Goal: Share content

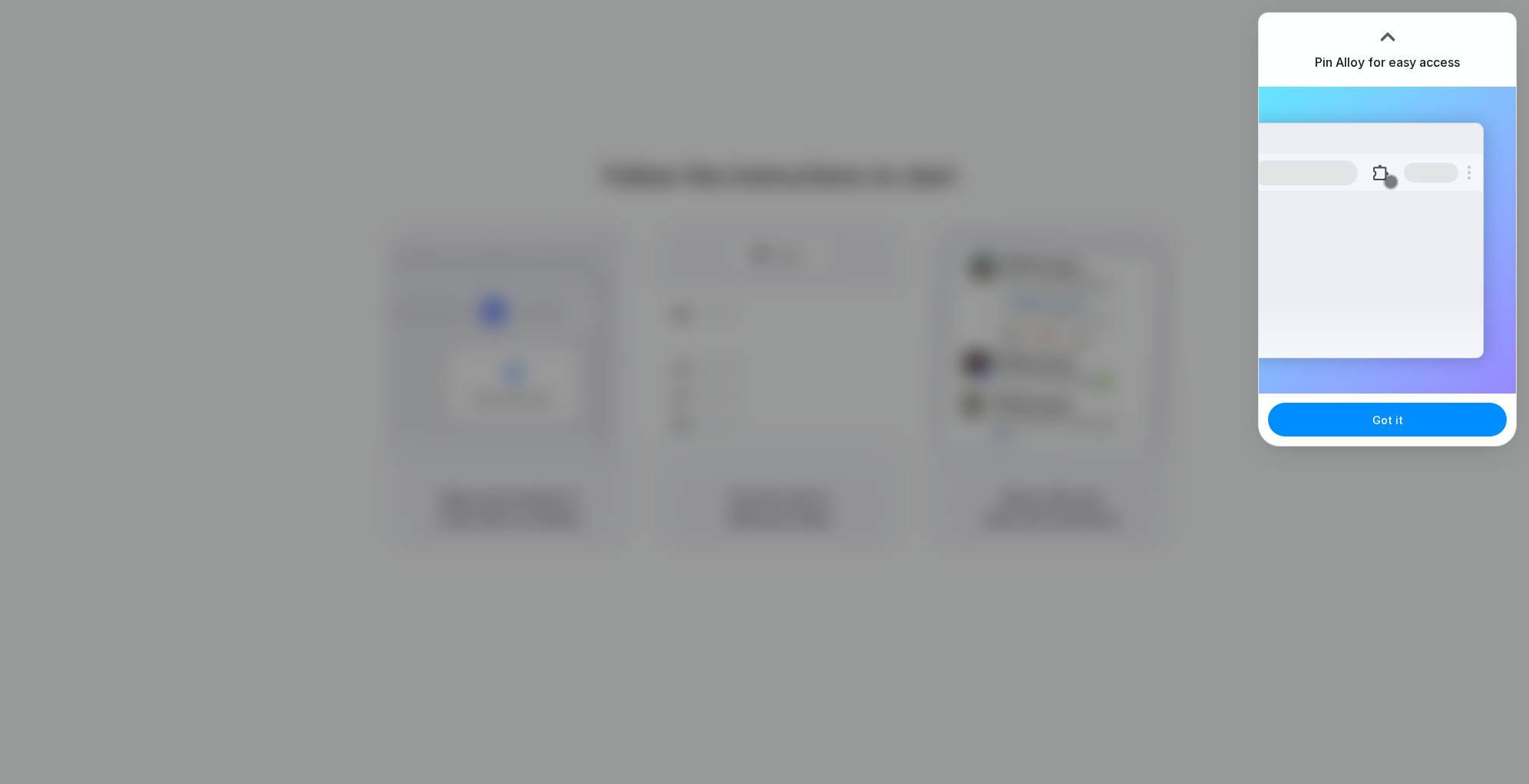
click at [764, 392] on div at bounding box center [764, 392] width 0 height 0
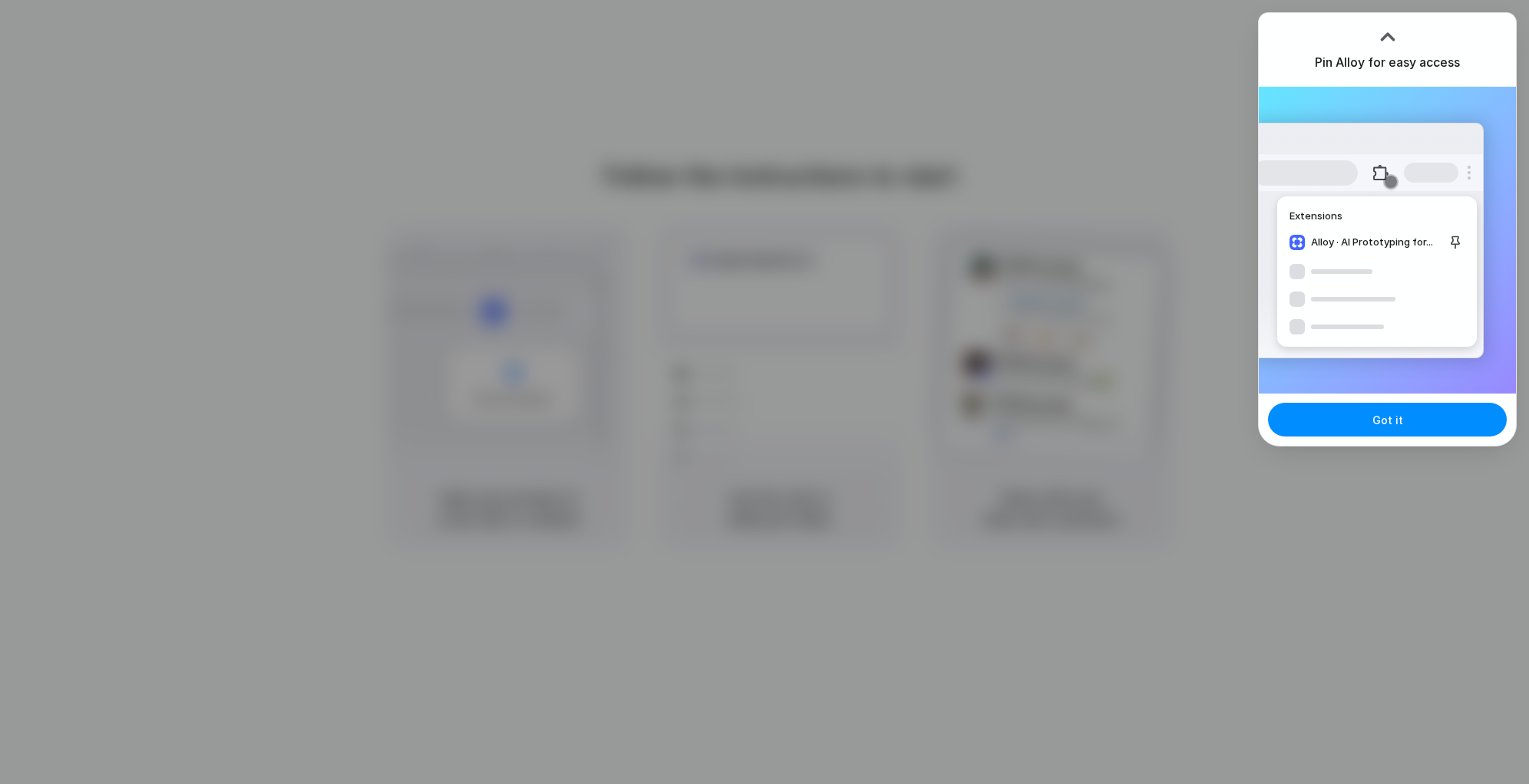
click at [1453, 446] on div "Got it" at bounding box center [1387, 420] width 257 height 52
click at [1418, 415] on button "Got it" at bounding box center [1387, 419] width 239 height 34
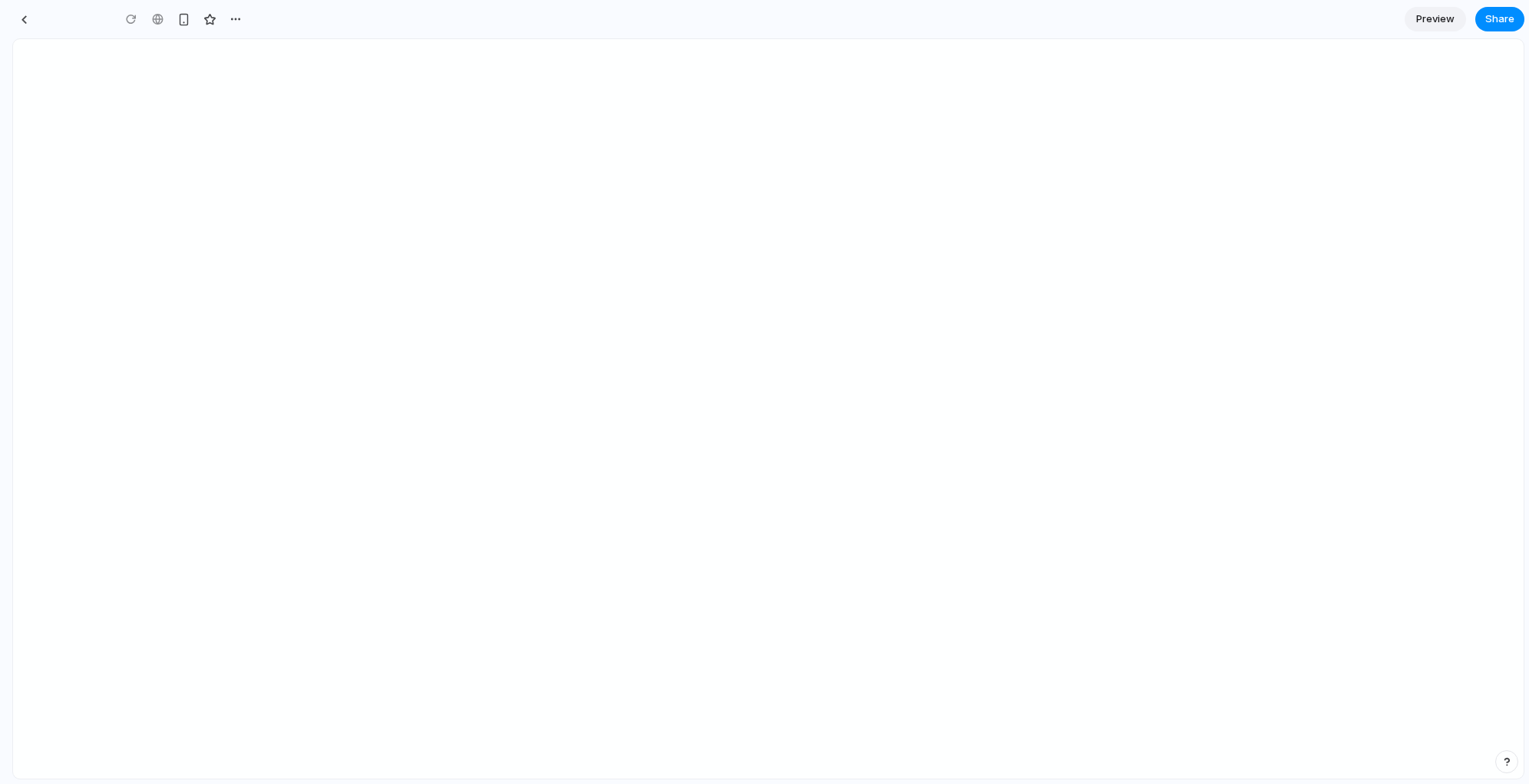
type input "**********"
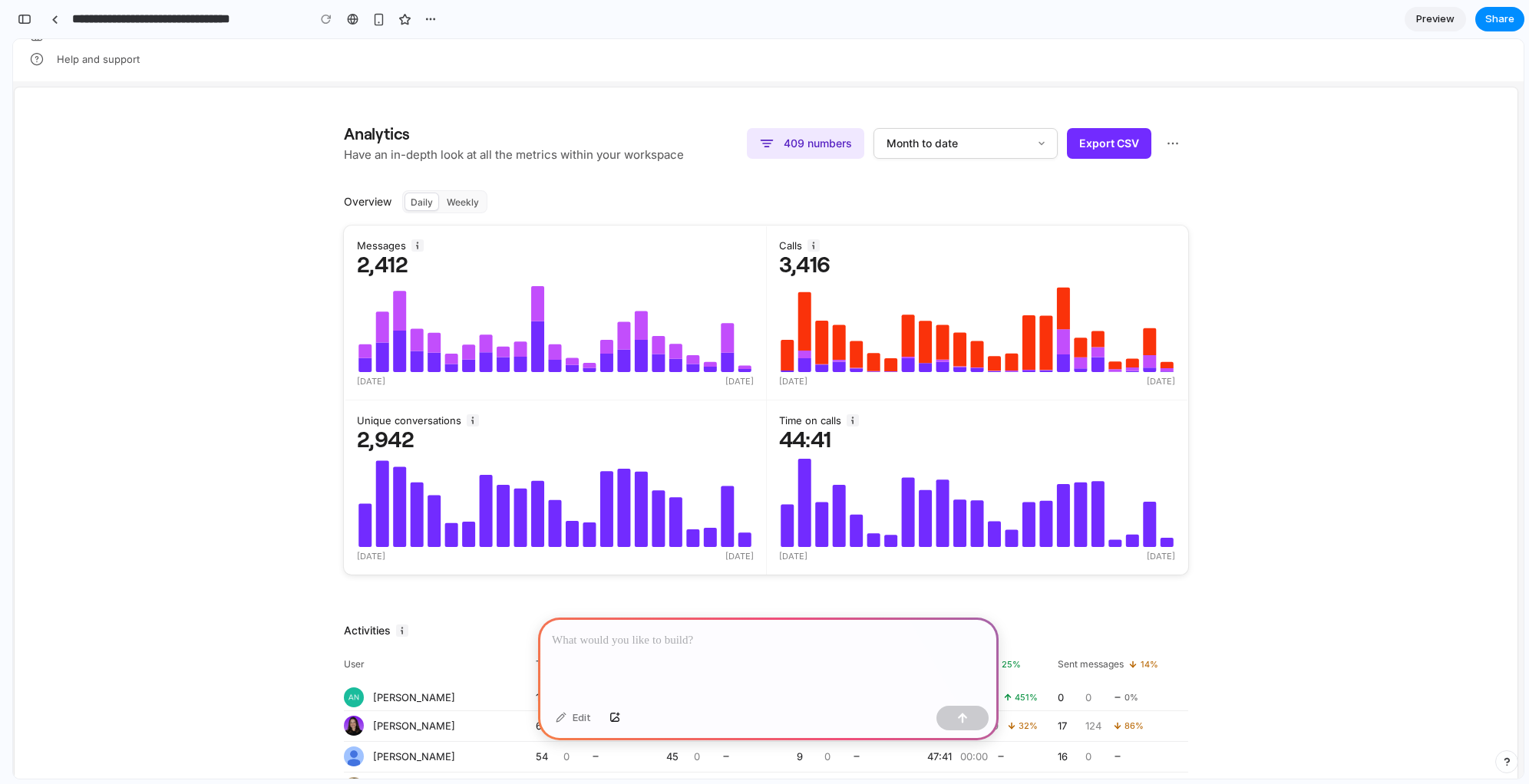
scroll to position [5835, 0]
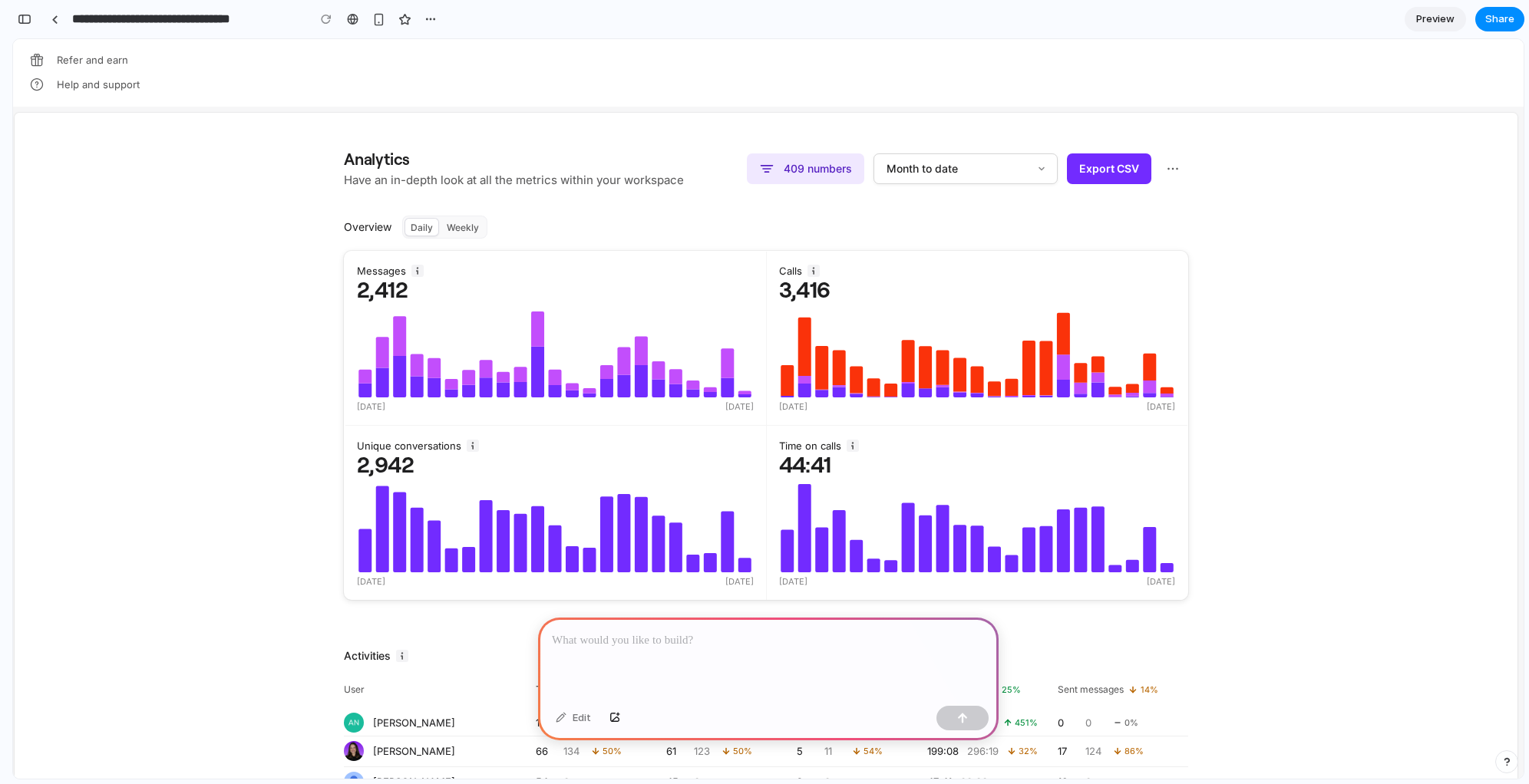
click at [721, 642] on p at bounding box center [768, 640] width 433 height 18
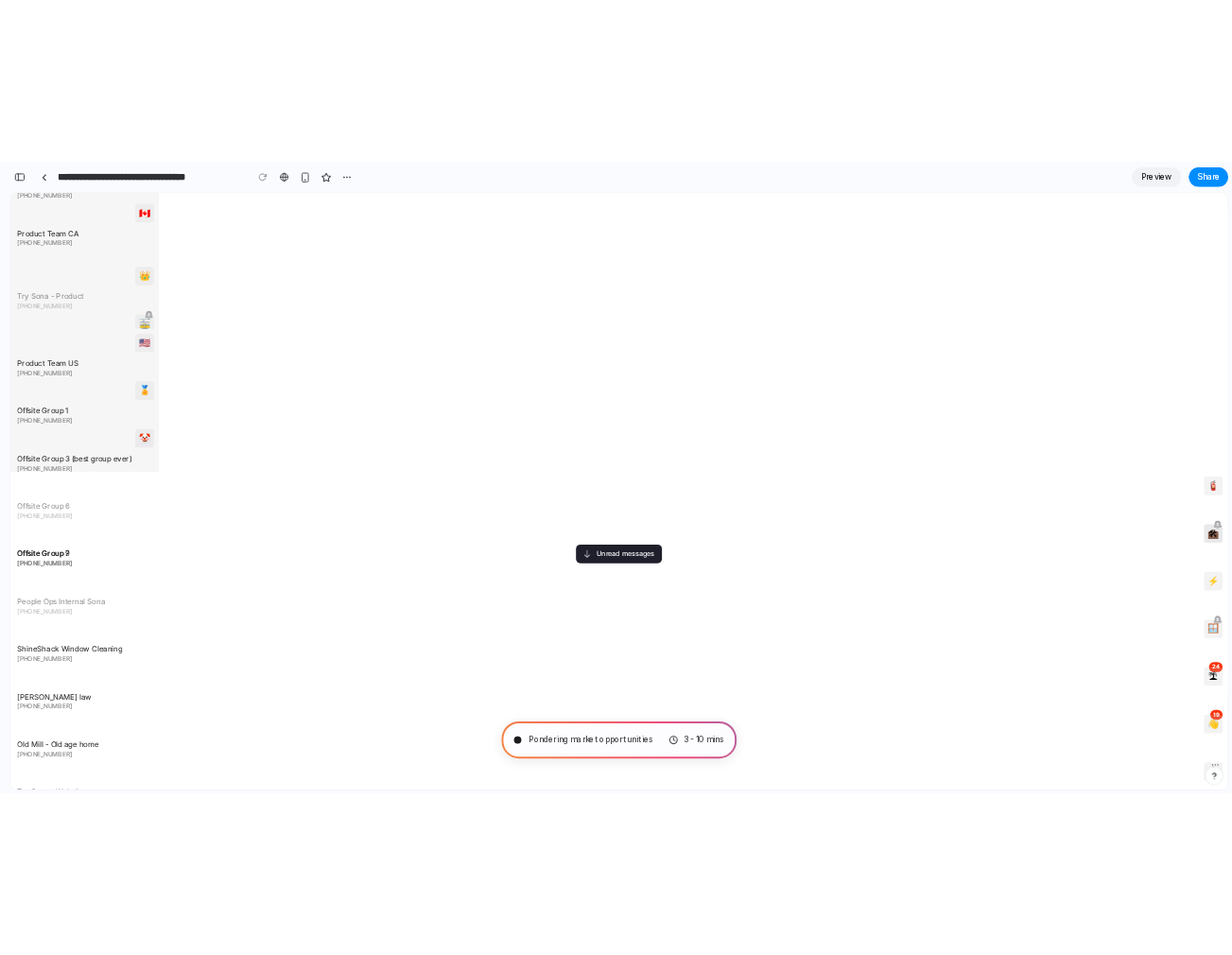
scroll to position [0, 0]
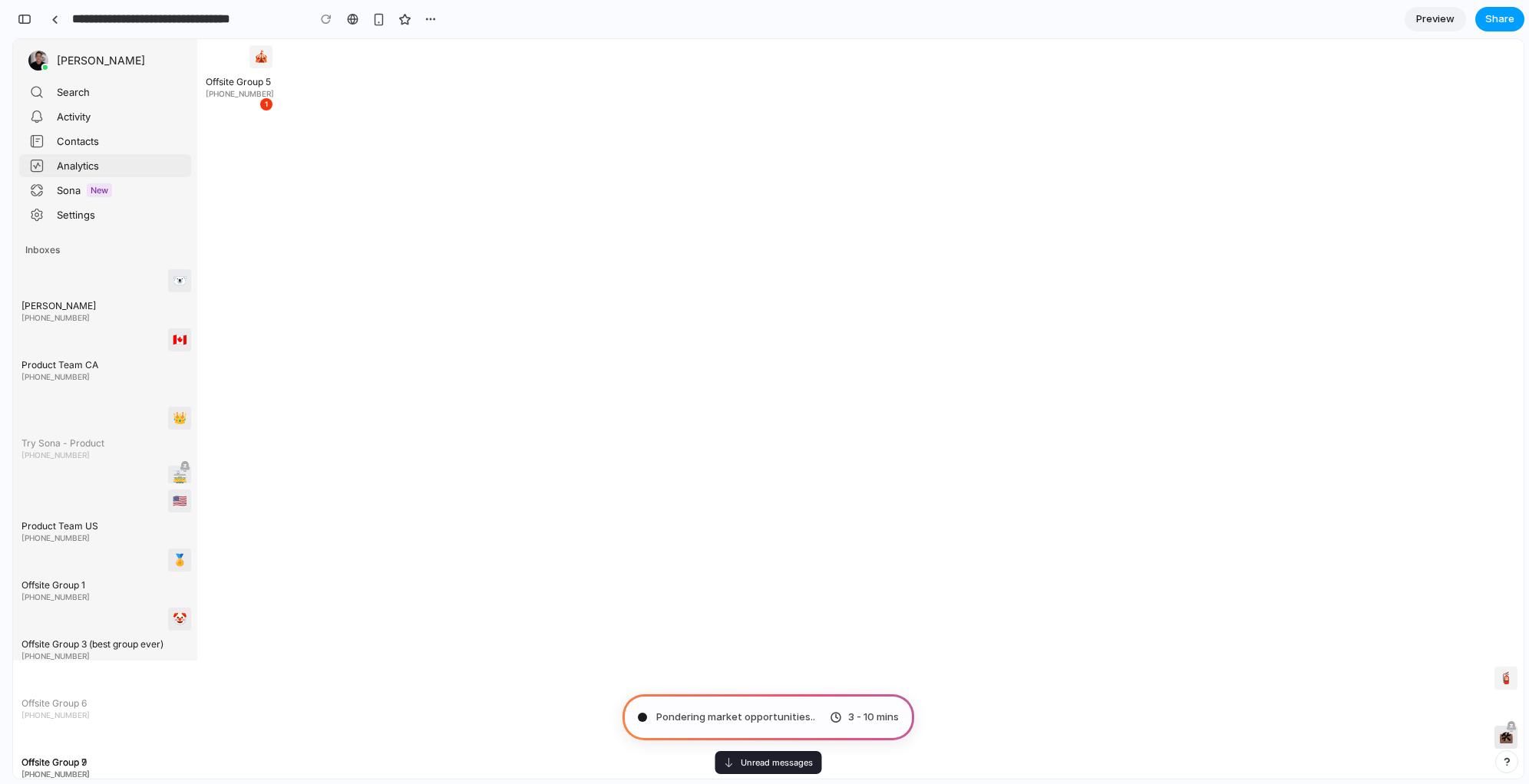
click at [1499, 17] on span "Share" at bounding box center [1500, 19] width 29 height 15
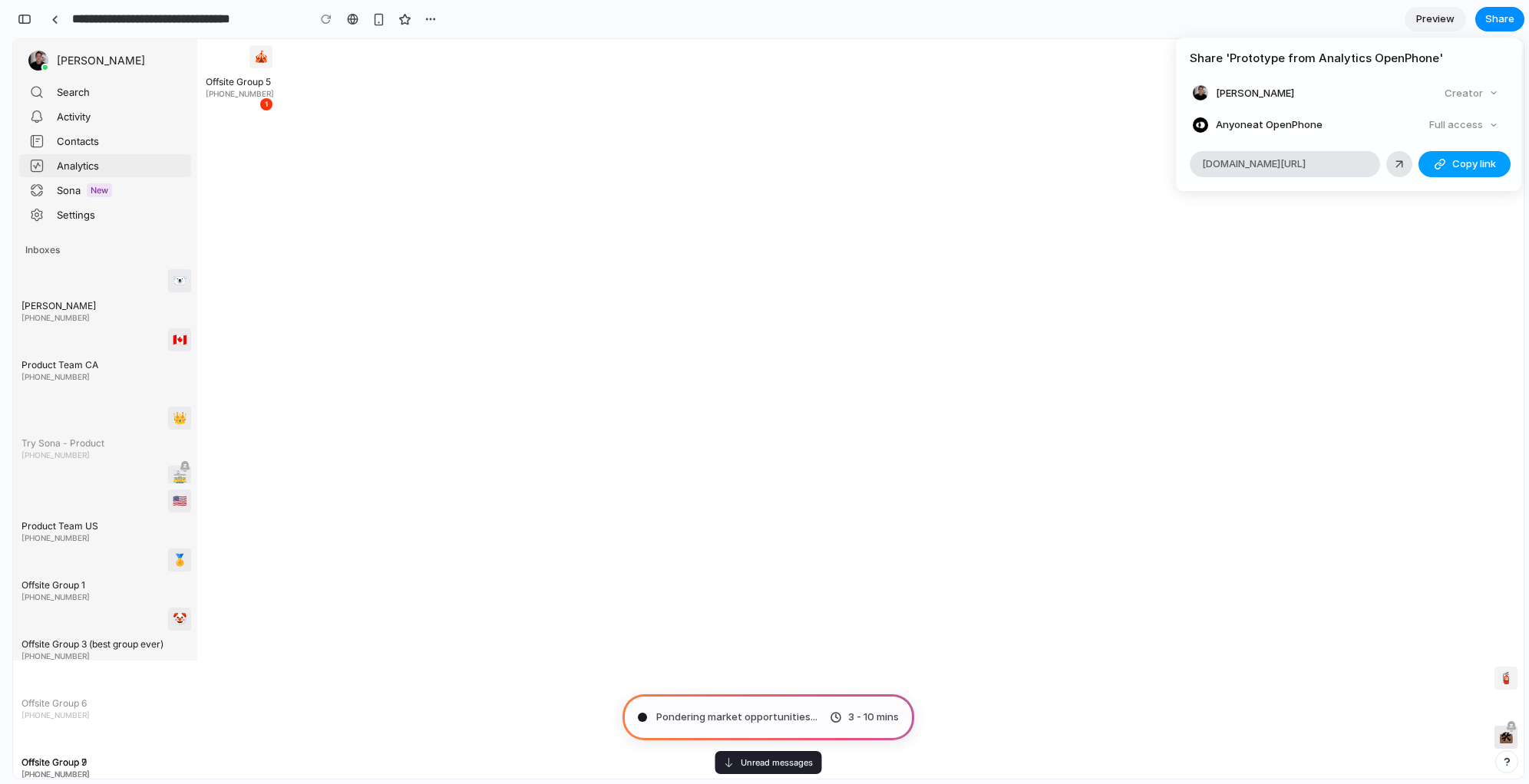
click at [1466, 160] on span "Copy link" at bounding box center [1474, 164] width 44 height 15
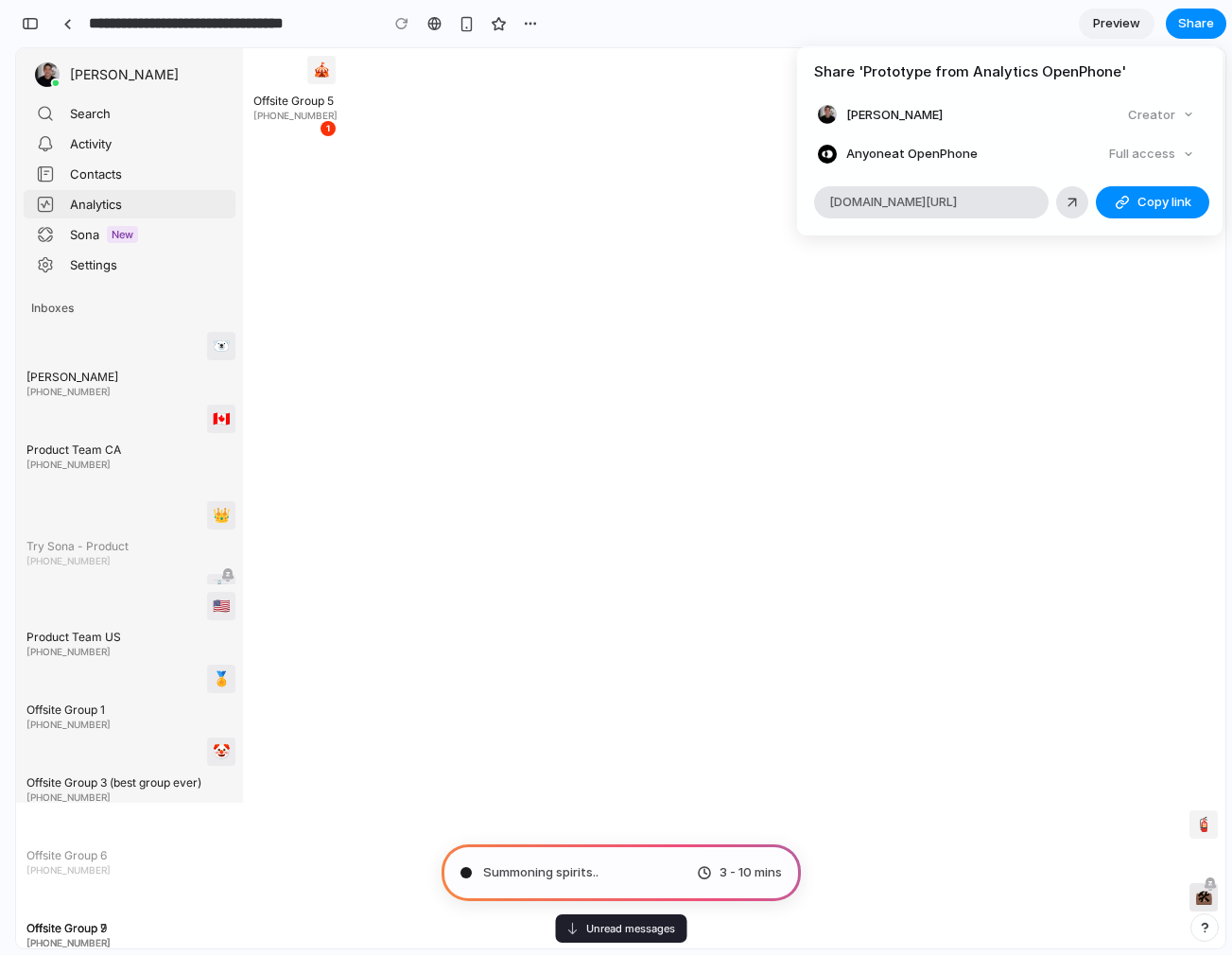
type input "**********"
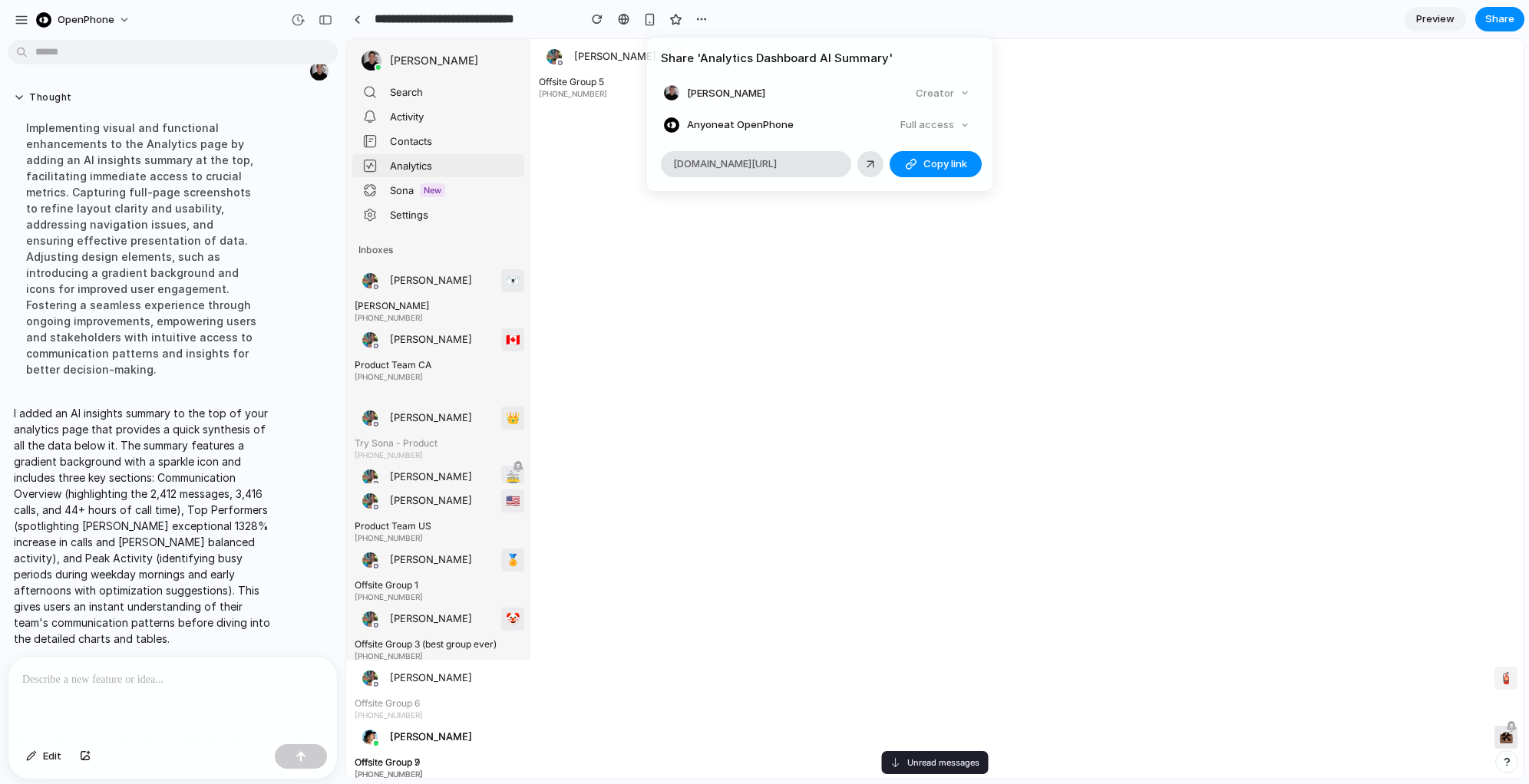
scroll to position [79, 0]
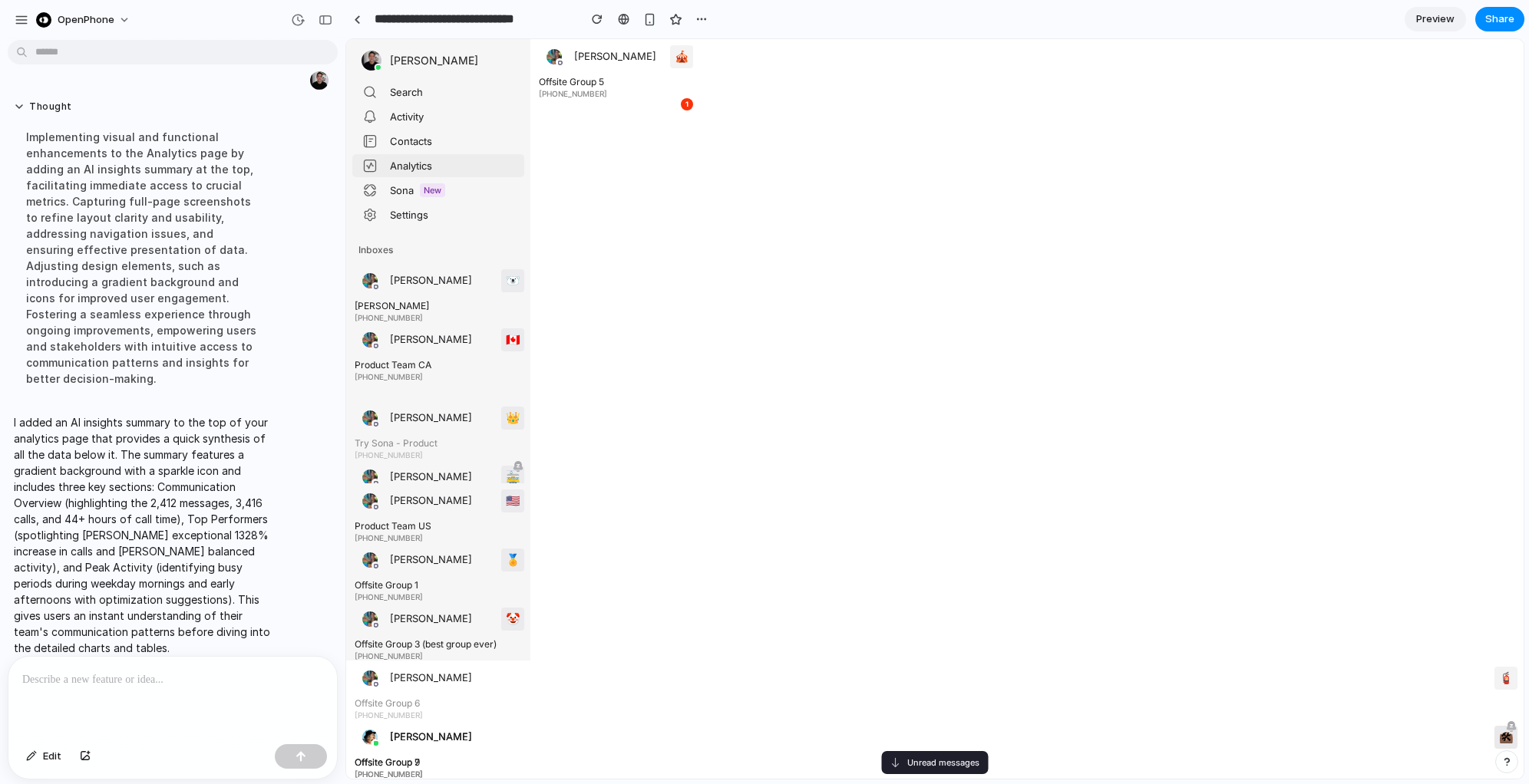
click at [1193, 404] on div "Share ' Analytics Dashboard AI Summary ' Terrance Kwok Creator Anyone at OpenPh…" at bounding box center [764, 392] width 1529 height 784
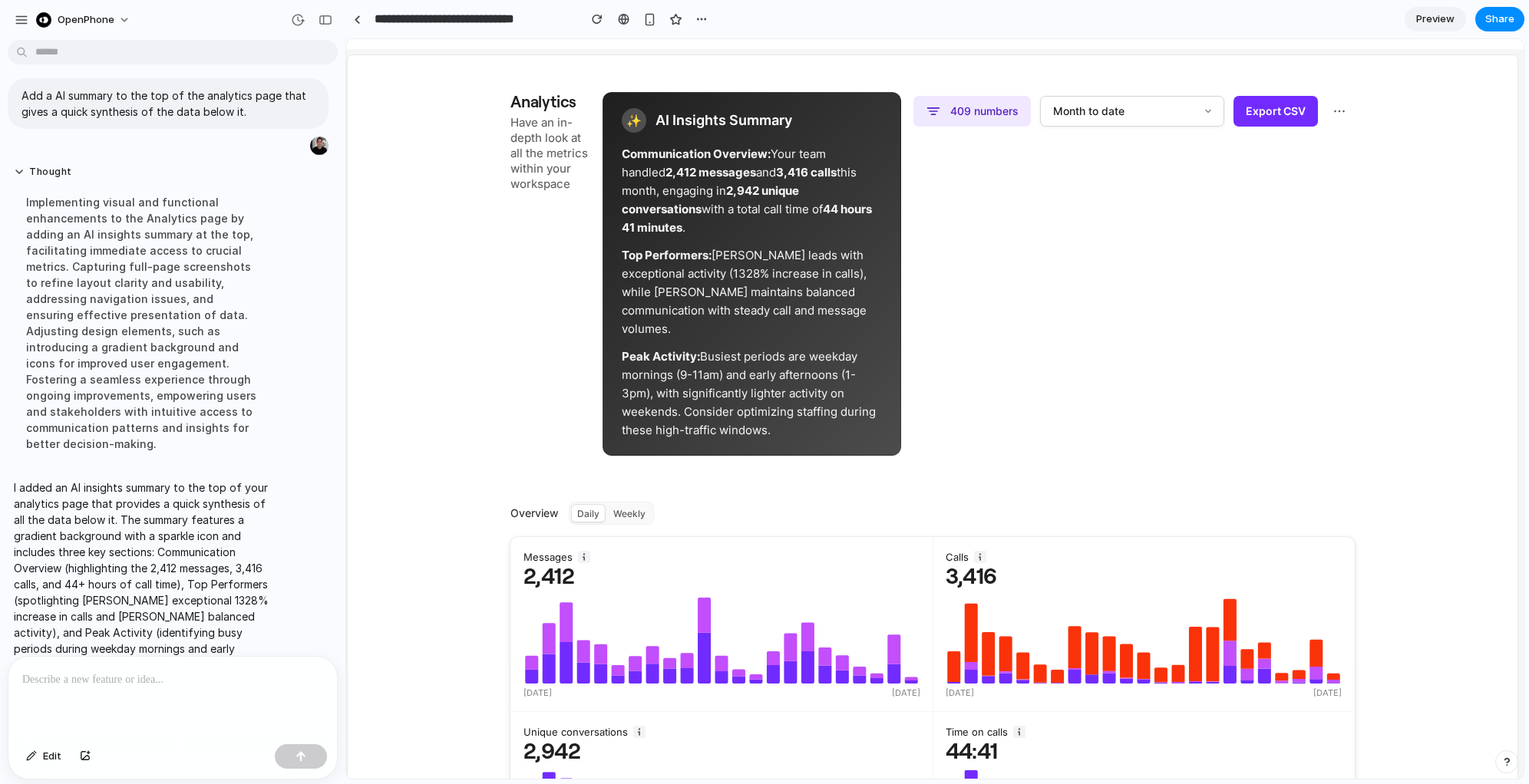
scroll to position [0, 0]
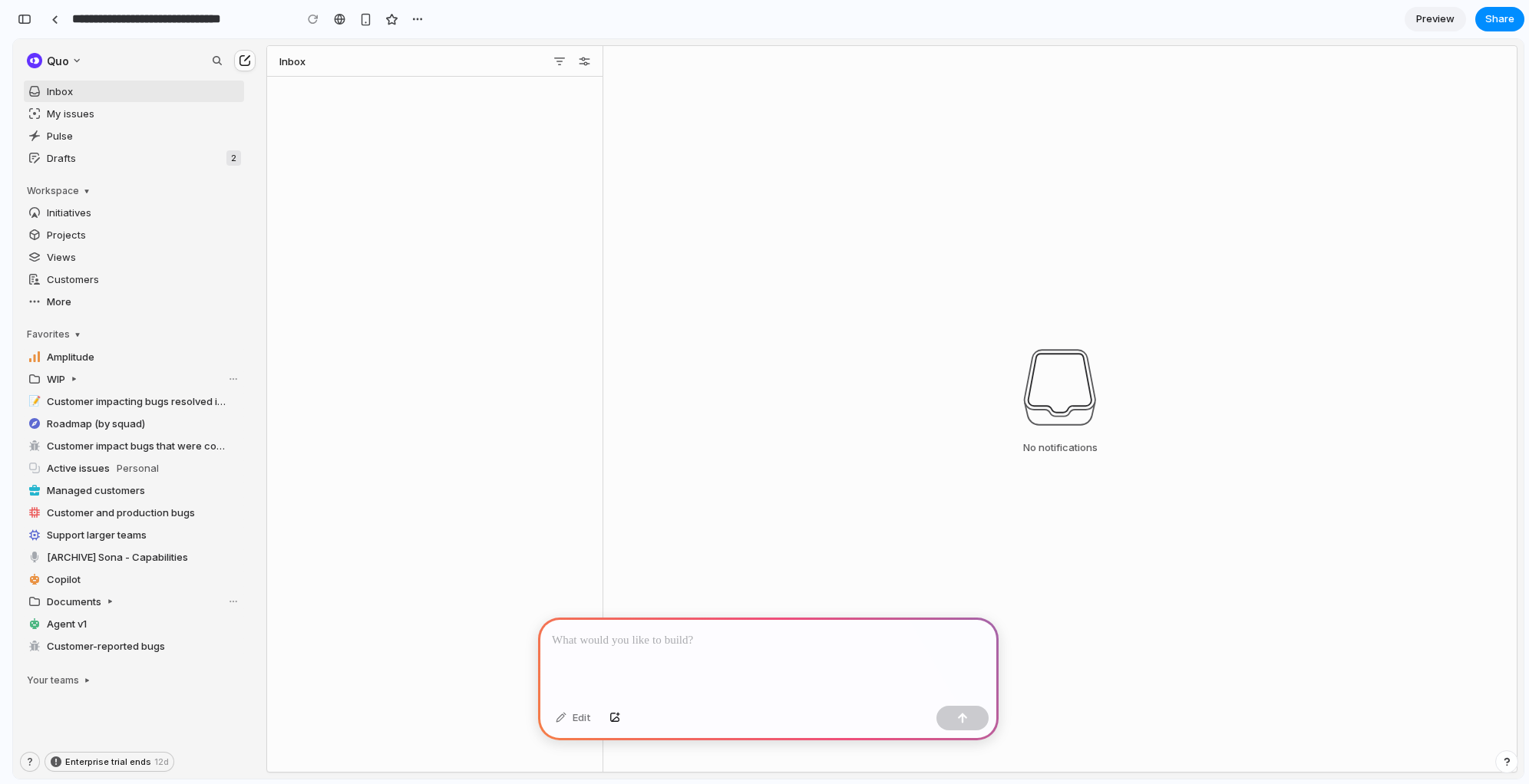
click at [704, 657] on div at bounding box center [768, 659] width 461 height 82
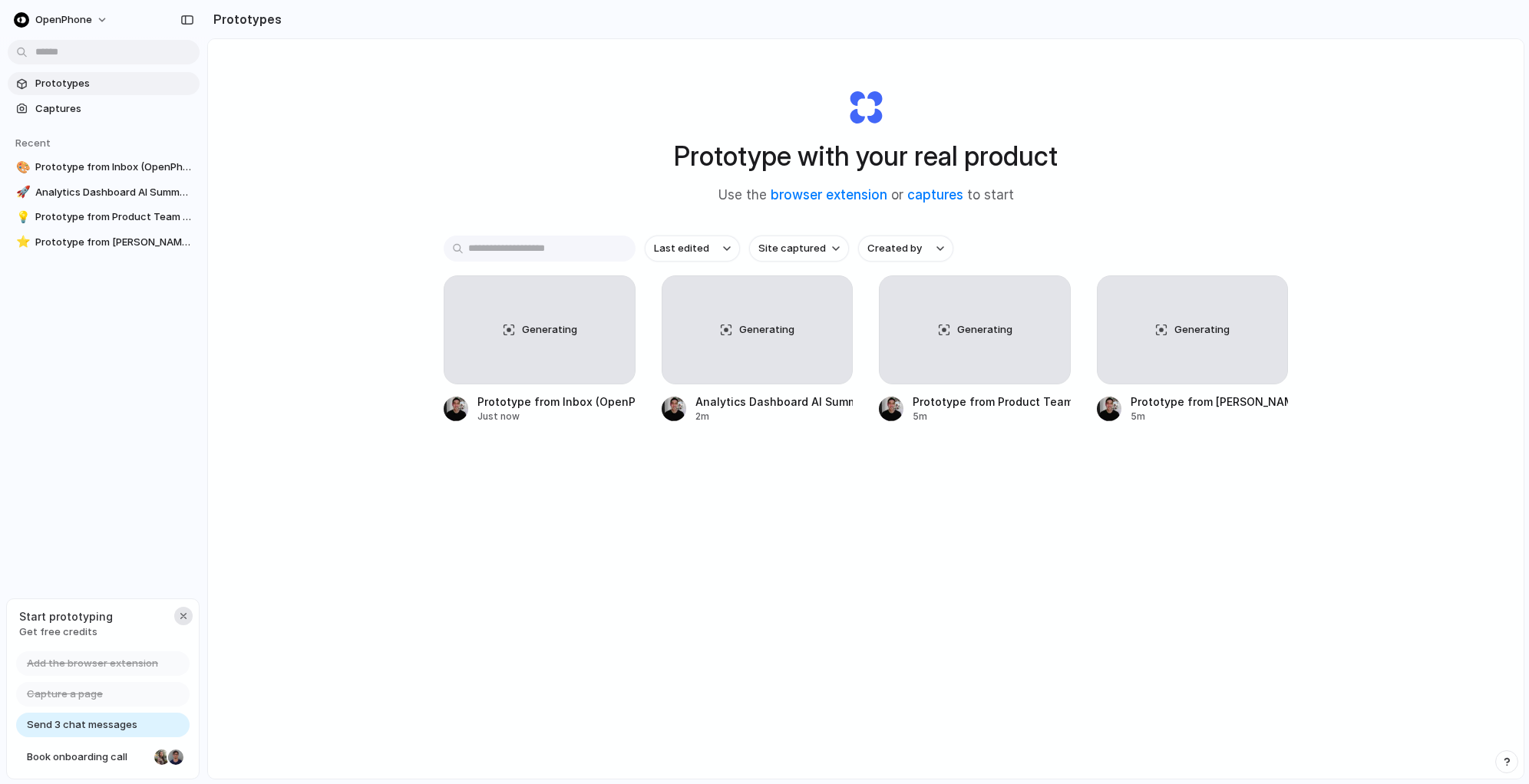
click at [180, 622] on button "button" at bounding box center [183, 615] width 18 height 18
click at [147, 690] on div "OpenPhone Prototypes Captures Recent 🎨 Prototype from Inbox (OpenPhone) 🚀 Analy…" at bounding box center [104, 392] width 207 height 784
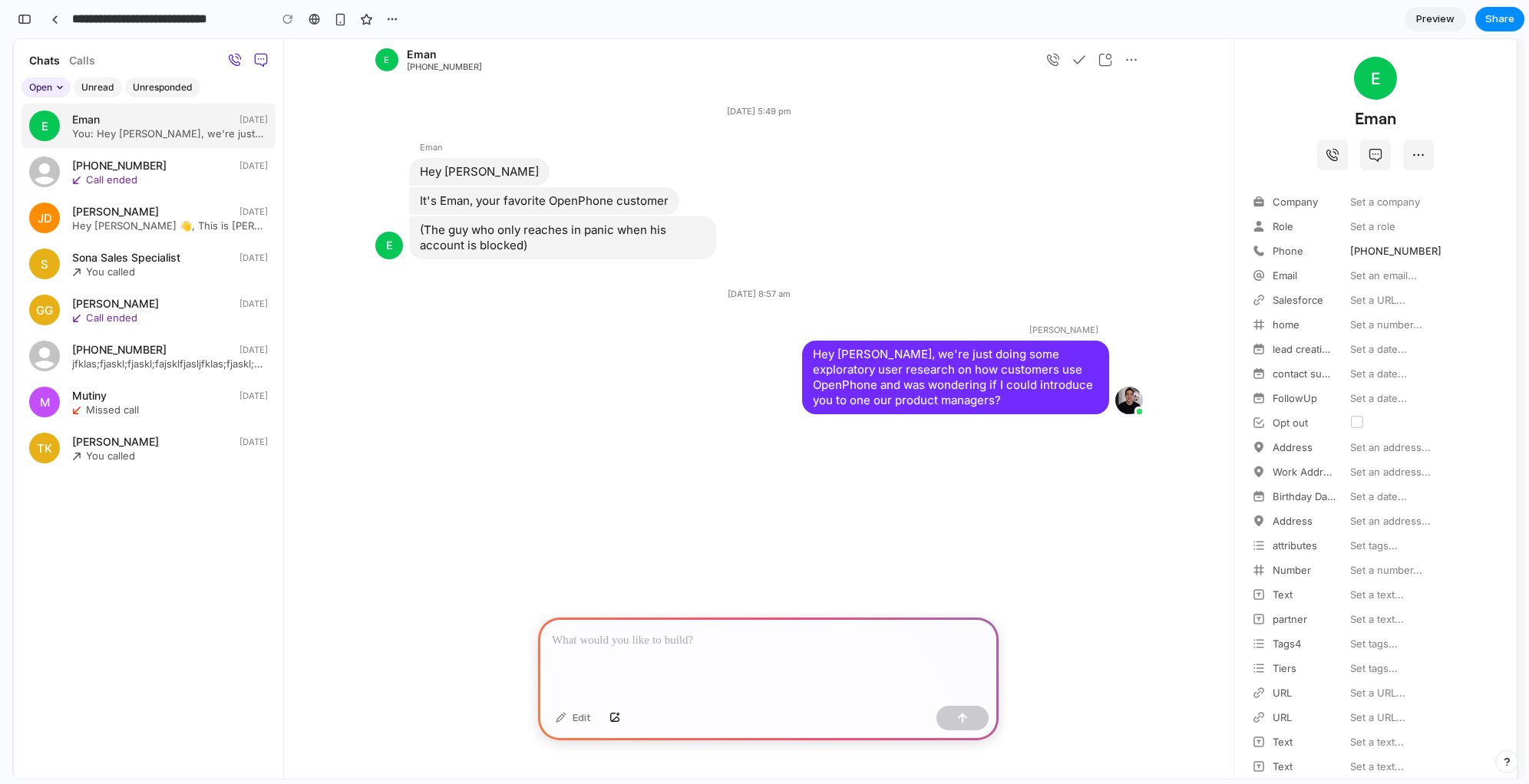
scroll to position [5909, 0]
click at [1001, 246] on div "(The guy who only reaches in panic when his account is blocked) 5:50 pm" at bounding box center [760, 238] width 700 height 43
click at [673, 602] on div "[DATE] 5:49 pm Eman Hey [PERSON_NAME] 5:49 pm It's Eman, your favorite OpenPhon…" at bounding box center [760, 555] width 950 height 950
click at [124, 227] on link at bounding box center [149, 217] width 254 height 44
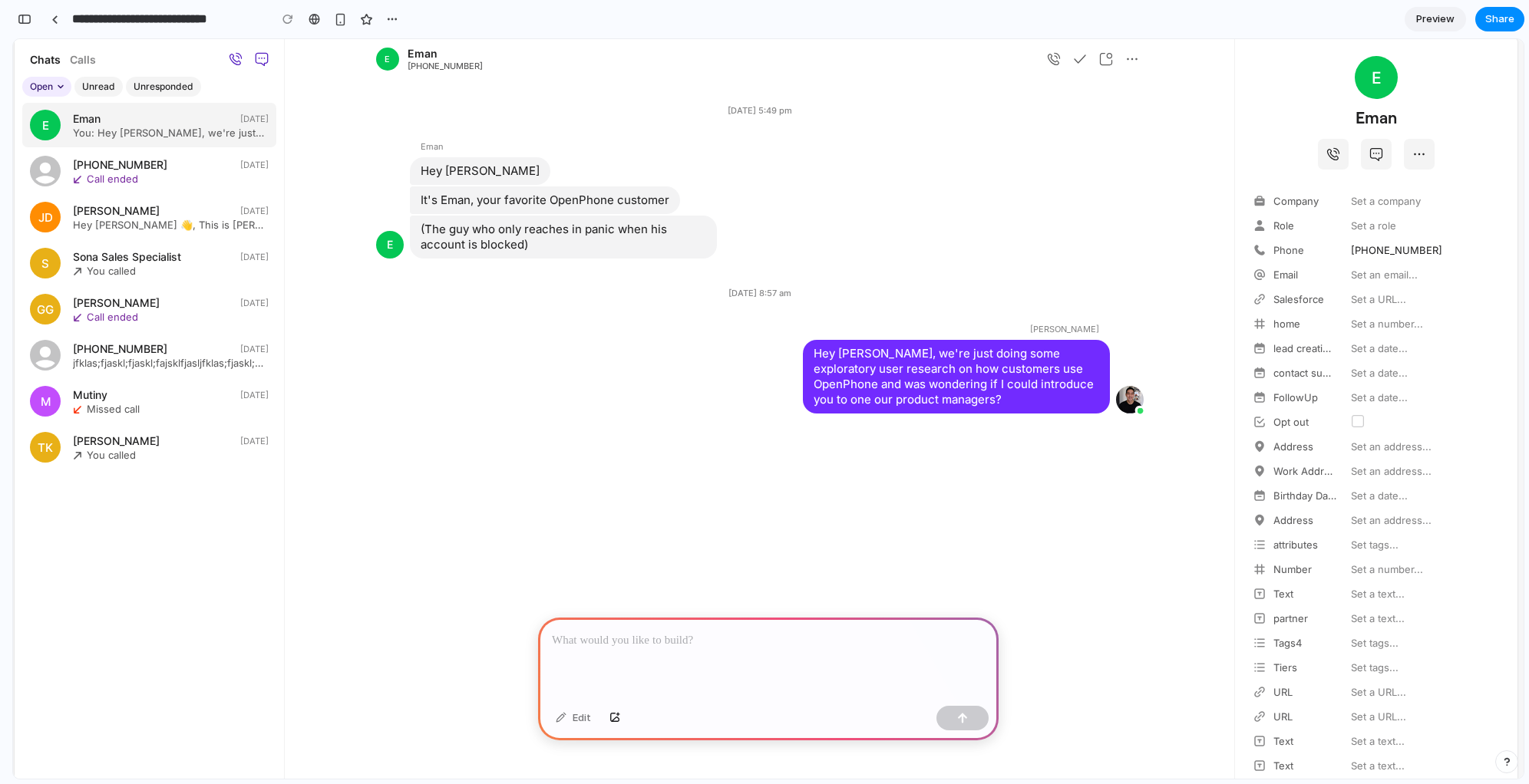
click at [696, 697] on div at bounding box center [768, 659] width 461 height 82
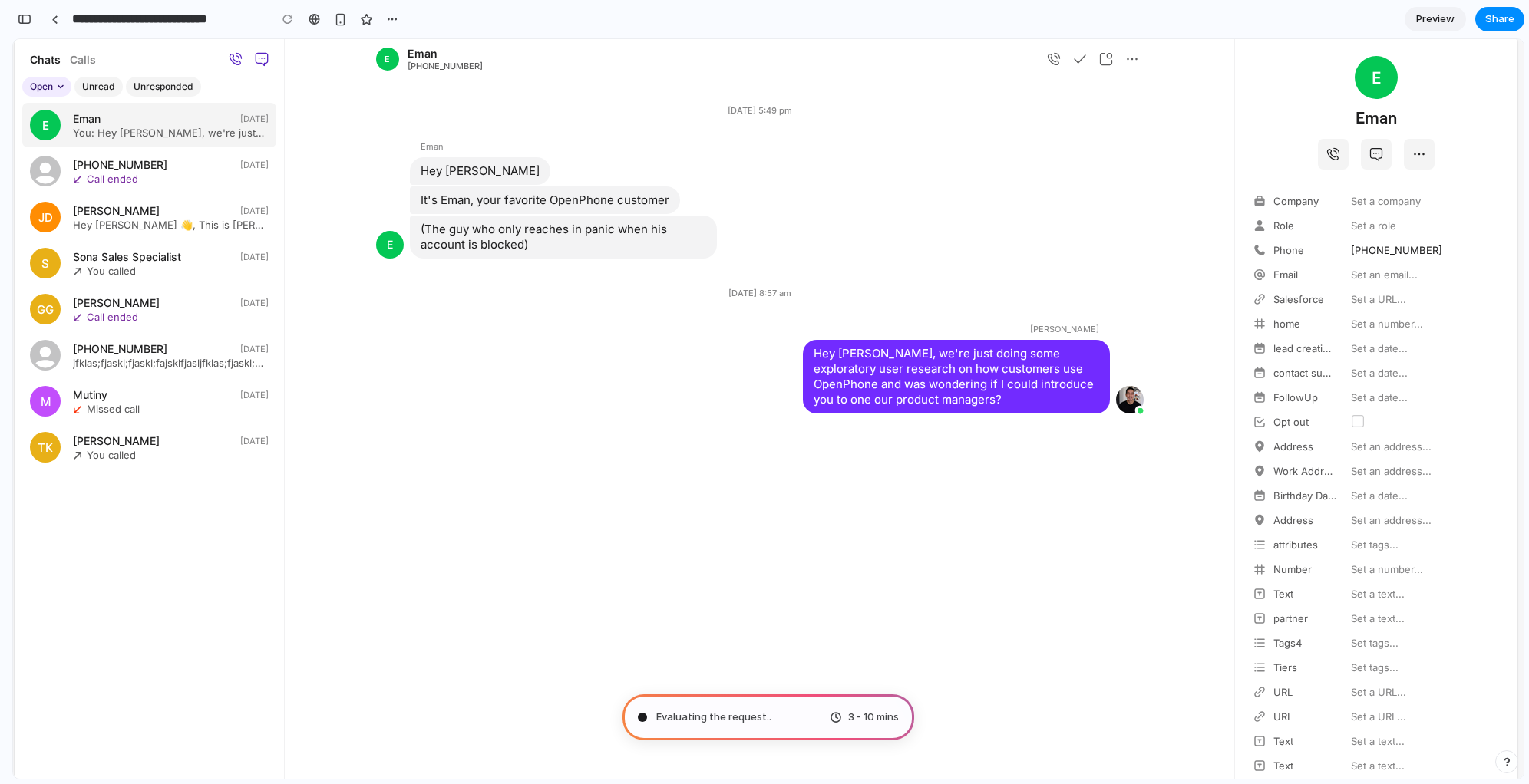
type input "**********"
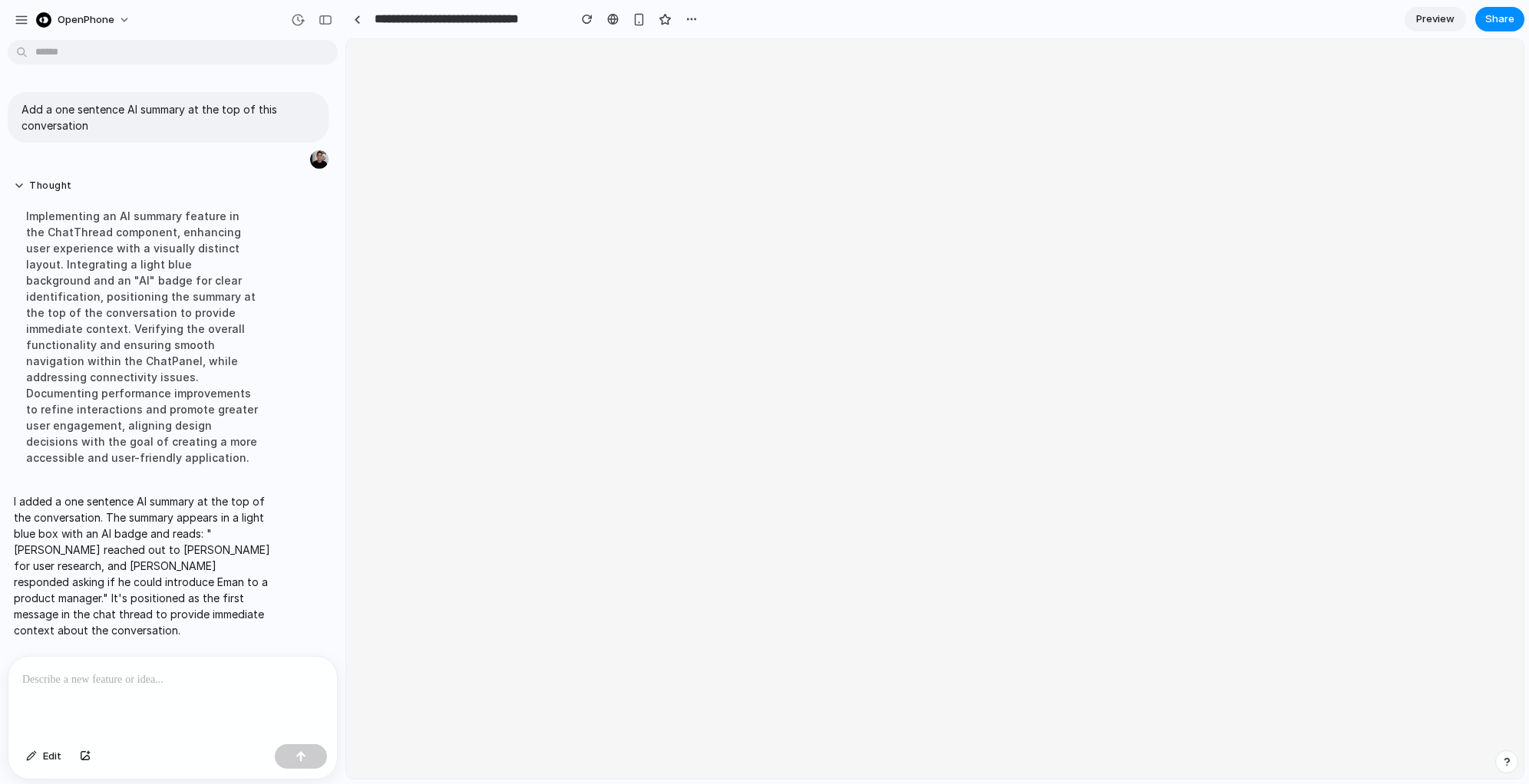
scroll to position [0, 0]
